Goal: Task Accomplishment & Management: Use online tool/utility

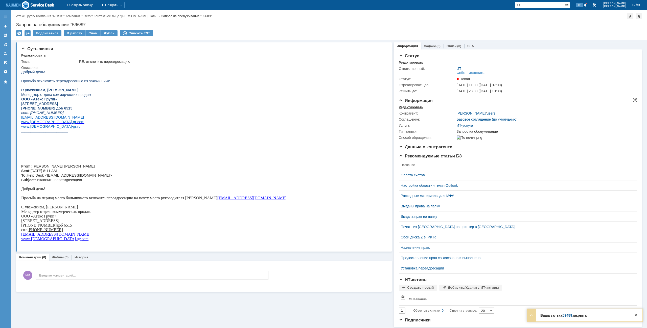
click at [412, 108] on div "Редактировать" at bounding box center [411, 107] width 25 height 4
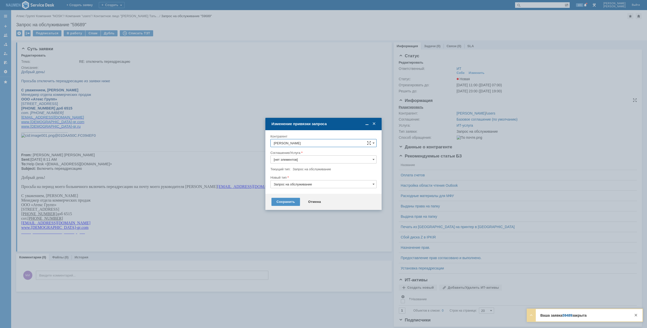
type input "ИТ-услуга"
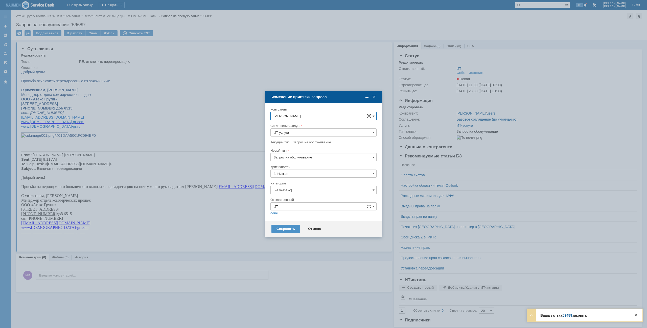
click at [284, 195] on div at bounding box center [323, 196] width 106 height 4
click at [284, 194] on input "[не указано]" at bounding box center [323, 190] width 106 height 8
click at [280, 217] on span "Почта" at bounding box center [324, 219] width 100 height 4
click at [274, 210] on input "ИТ" at bounding box center [323, 207] width 106 height 8
type input "Почта"
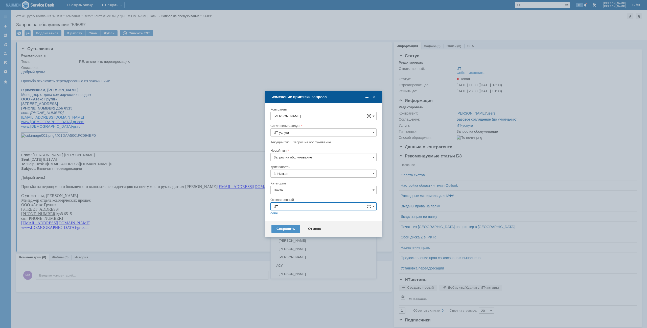
click at [321, 201] on div "Ответственный" at bounding box center [322, 199] width 105 height 3
click at [274, 215] on link "себе" at bounding box center [274, 213] width 8 height 4
type input "[PERSON_NAME]"
click at [279, 222] on div "Сохранить Отмена" at bounding box center [323, 227] width 116 height 16
click at [281, 226] on div "Сохранить" at bounding box center [285, 227] width 29 height 8
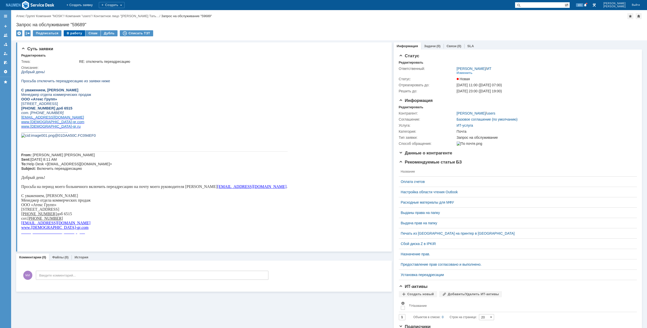
click at [76, 34] on div "В работу" at bounding box center [74, 33] width 21 height 6
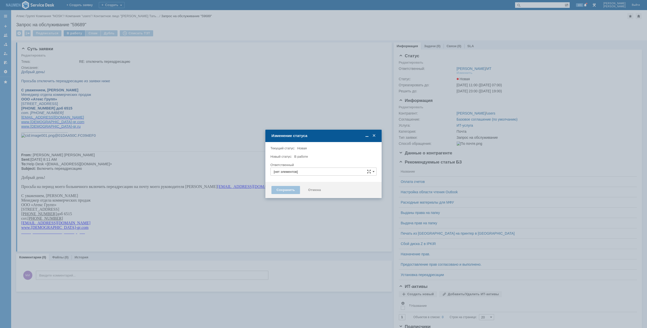
type input "[PERSON_NAME]"
type input "Почта"
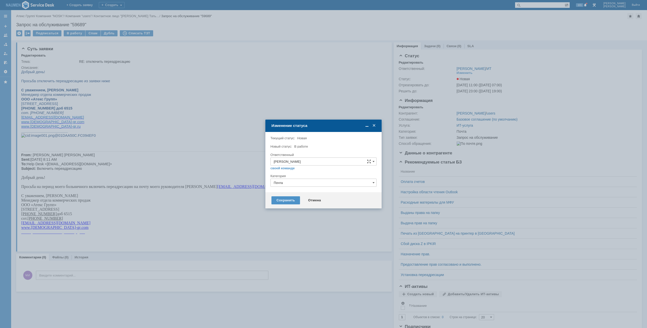
click at [285, 205] on div "Сохранить Отмена" at bounding box center [323, 200] width 116 height 16
click at [285, 203] on div "Сохранить" at bounding box center [285, 201] width 29 height 8
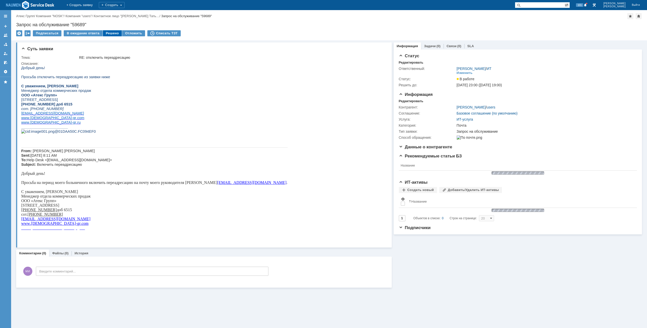
click at [107, 34] on div "Решено" at bounding box center [112, 33] width 19 height 6
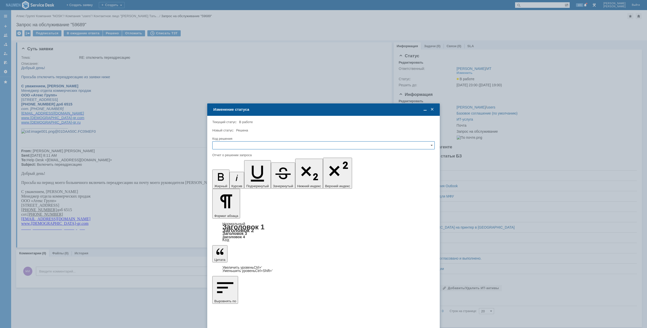
click at [289, 139] on div "Код решения" at bounding box center [322, 138] width 221 height 3
click at [286, 147] on input "text" at bounding box center [323, 145] width 222 height 8
click at [251, 181] on span "Решено" at bounding box center [323, 180] width 216 height 4
type input "Решено"
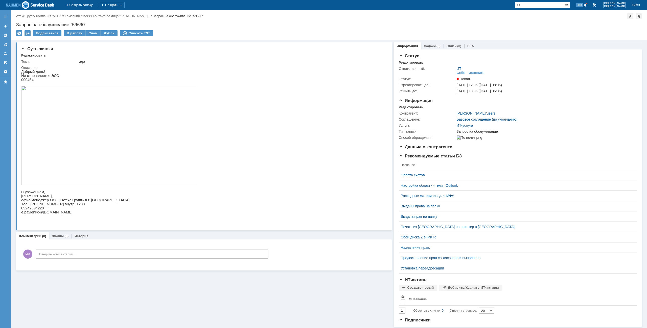
click at [56, 117] on img at bounding box center [109, 136] width 177 height 100
click at [412, 109] on div "Редактировать" at bounding box center [411, 107] width 25 height 4
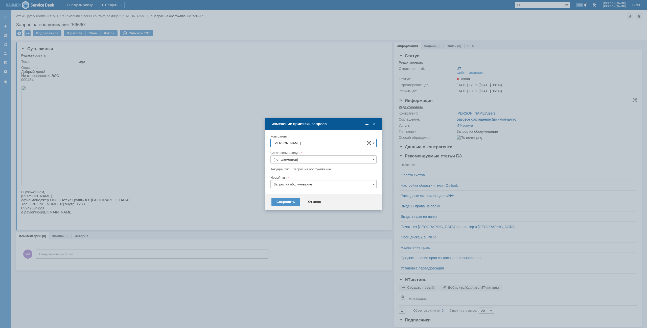
type input "ИТ-услуга"
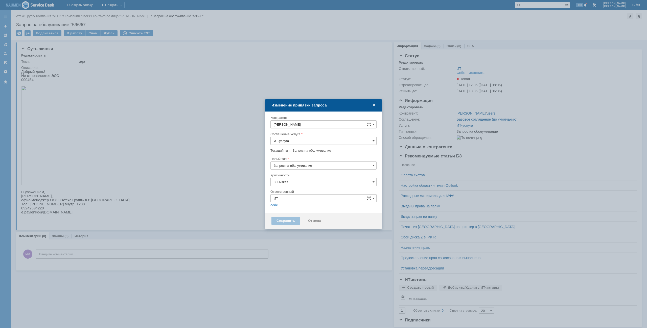
type input "[не указано]"
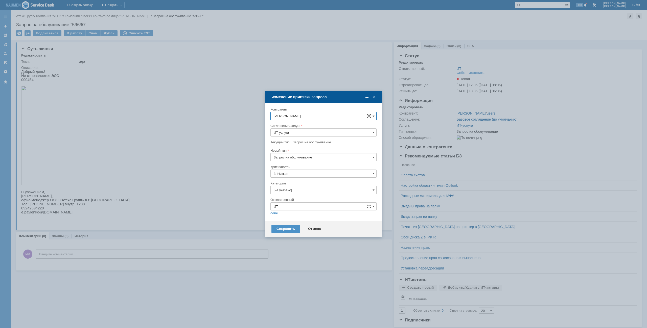
click at [312, 159] on input "Запрос на обслуживание" at bounding box center [323, 157] width 106 height 8
click at [293, 185] on span "Инцидент" at bounding box center [324, 183] width 100 height 4
type input "Инцидент"
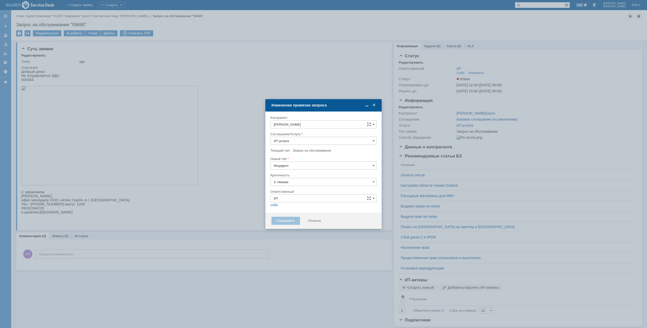
type input "[не указано]"
type input "Инцидент"
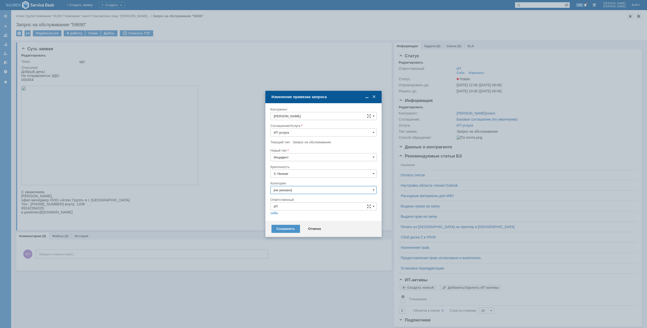
click at [293, 190] on input "[не указано]" at bounding box center [323, 190] width 106 height 8
click at [294, 217] on span "Внутренние ошибки 1С" at bounding box center [324, 216] width 100 height 4
type input "Внутренние ошибки 1С"
click at [275, 213] on link "себе" at bounding box center [274, 213] width 8 height 4
type input "[PERSON_NAME]"
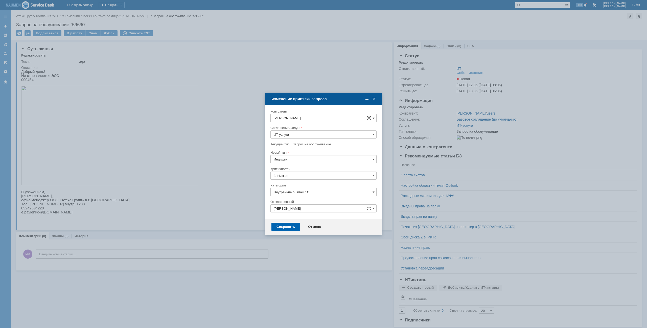
click at [278, 230] on div "Сохранить" at bounding box center [285, 227] width 29 height 8
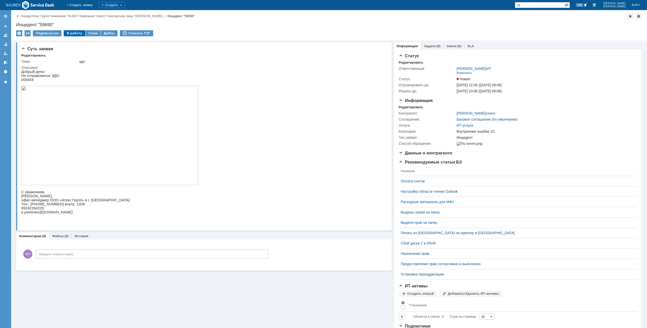
click at [73, 32] on div "В работу" at bounding box center [74, 33] width 21 height 6
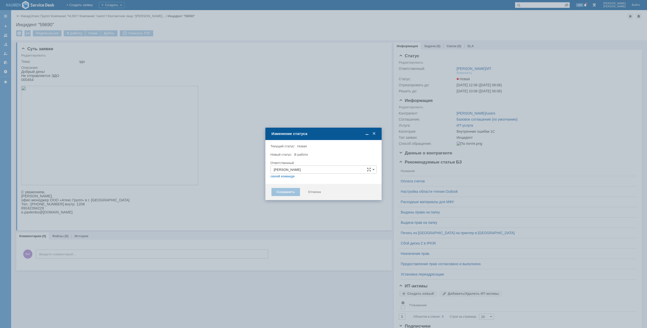
type input "Внутренние ошибки 1С"
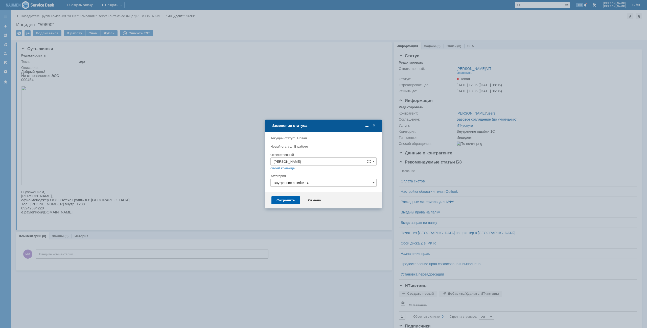
click at [296, 199] on div "Сохранить" at bounding box center [285, 201] width 29 height 8
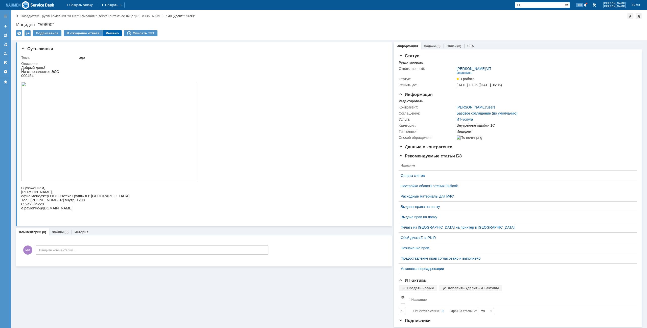
click at [110, 36] on div "Решено" at bounding box center [112, 33] width 19 height 6
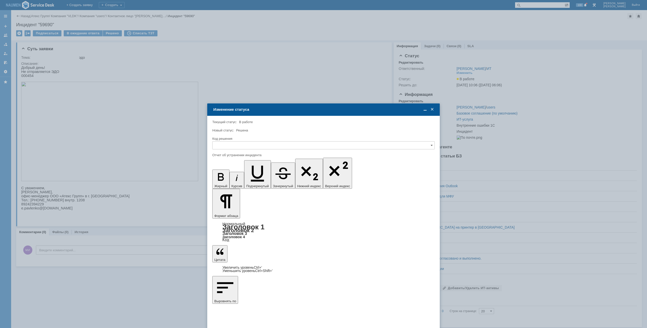
click at [258, 148] on input "text" at bounding box center [323, 145] width 222 height 8
click at [234, 179] on span "Решено" at bounding box center [323, 180] width 216 height 4
type input "Решено"
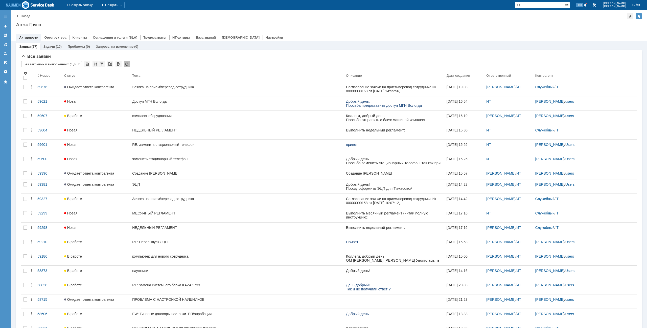
click at [355, 21] on div "Назад | Атекс Групп Атекс Групп root$101 Активности Оргструктура Клиенты Соглаш…" at bounding box center [329, 25] width 636 height 31
